Goal: Task Accomplishment & Management: Use online tool/utility

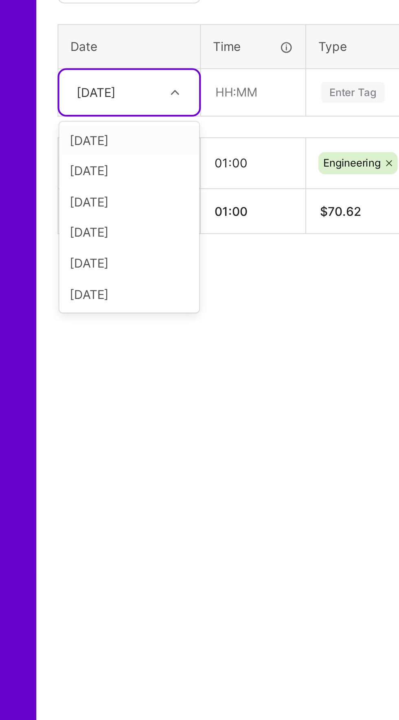
click at [99, 454] on div "[DATE]" at bounding box center [93, 454] width 66 height 15
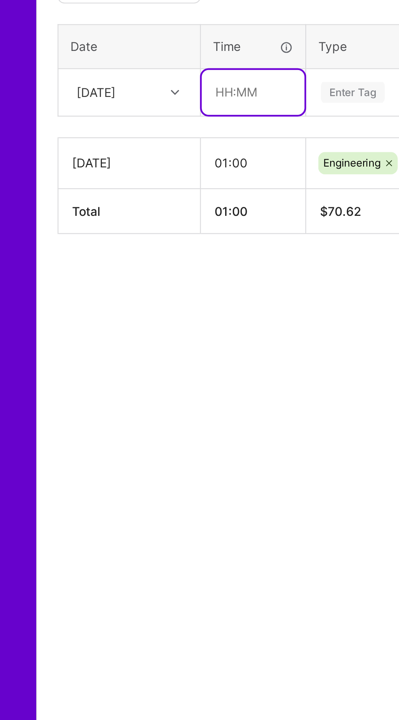
click at [150, 359] on input "text" at bounding box center [151, 358] width 48 height 21
type input "04:00"
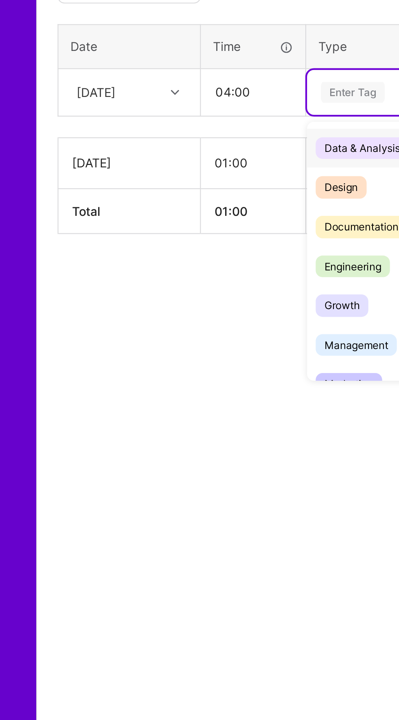
click at [197, 442] on span "Engineering" at bounding box center [198, 441] width 35 height 11
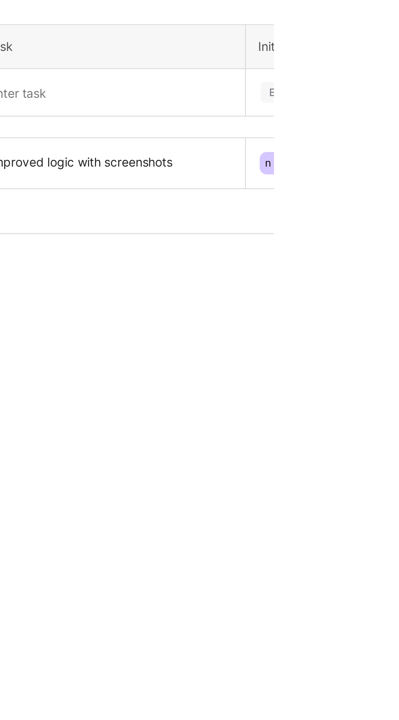
click at [347, 359] on div at bounding box center [321, 359] width 127 height 0
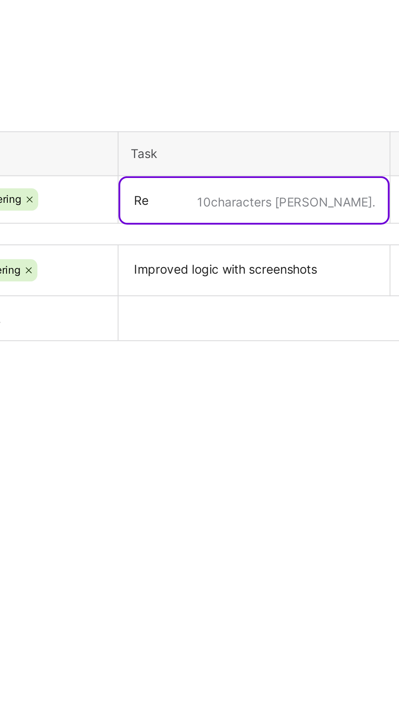
type textarea "R"
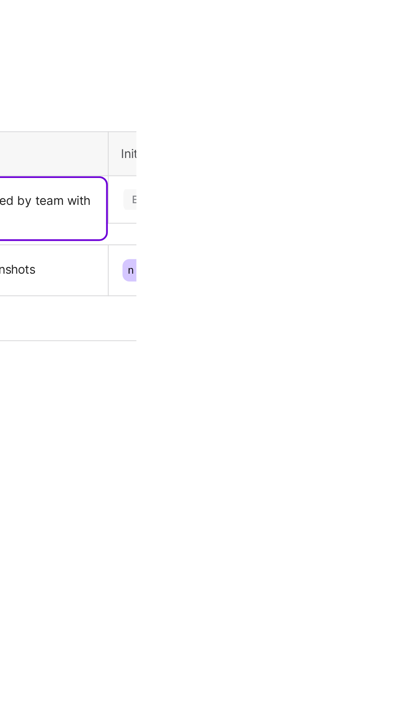
type textarea "Made changes as requested by team with videos and testings"
